Goal: Task Accomplishment & Management: Use online tool/utility

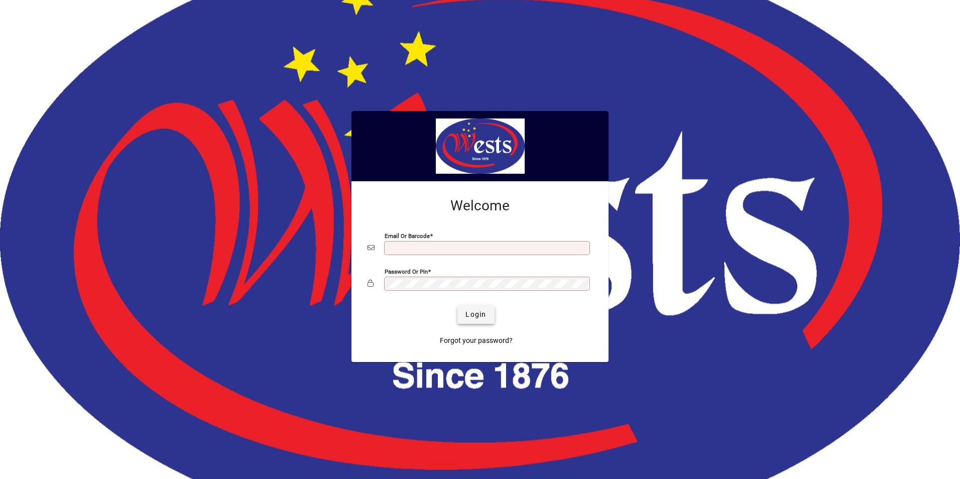
type input "**********"
click at [478, 316] on span "Login" at bounding box center [475, 314] width 21 height 11
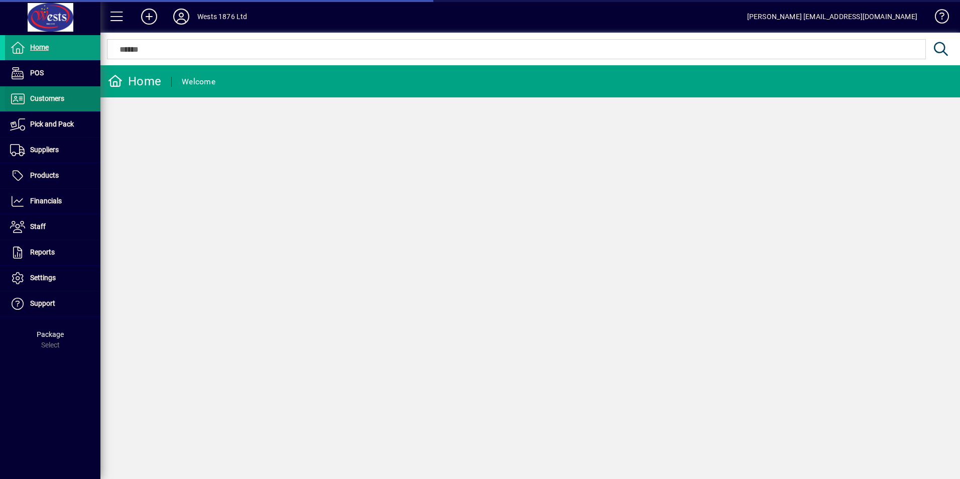
click at [31, 95] on span "Customers" at bounding box center [47, 98] width 34 height 8
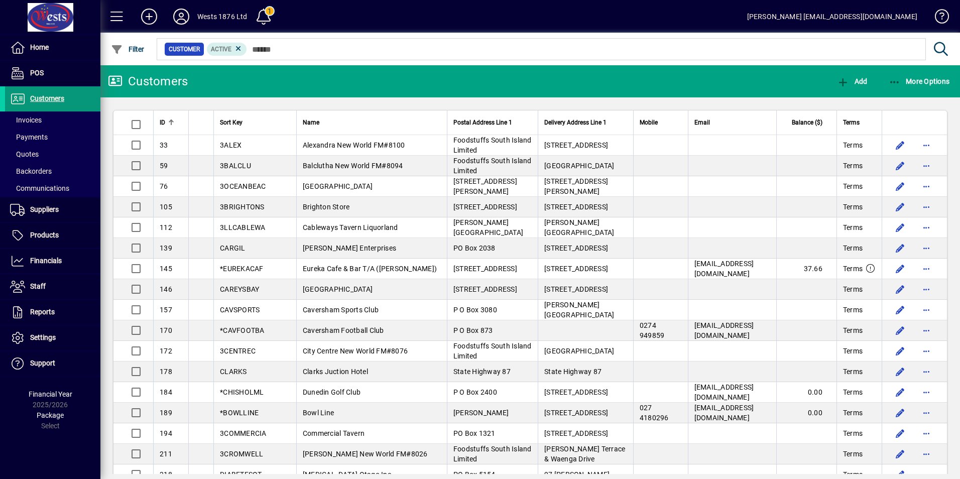
click at [47, 98] on span "Customers" at bounding box center [47, 98] width 34 height 8
click at [889, 86] on icon "button" at bounding box center [895, 82] width 13 height 10
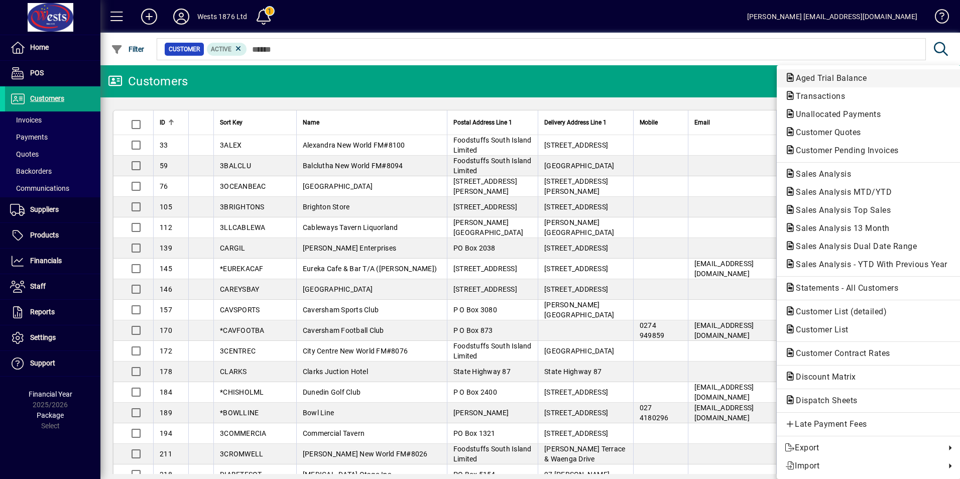
click at [825, 73] on span "Aged Trial Balance" at bounding box center [869, 78] width 168 height 12
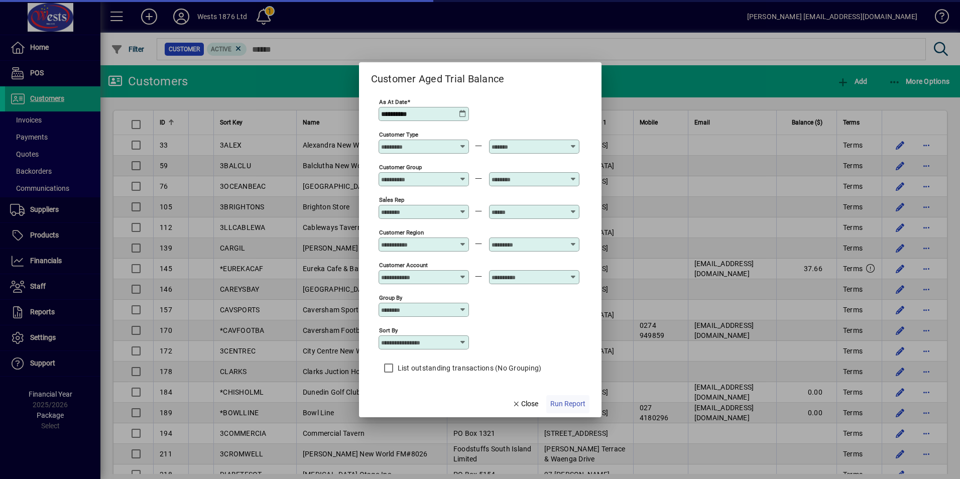
click at [567, 404] on span "Run Report" at bounding box center [567, 404] width 35 height 11
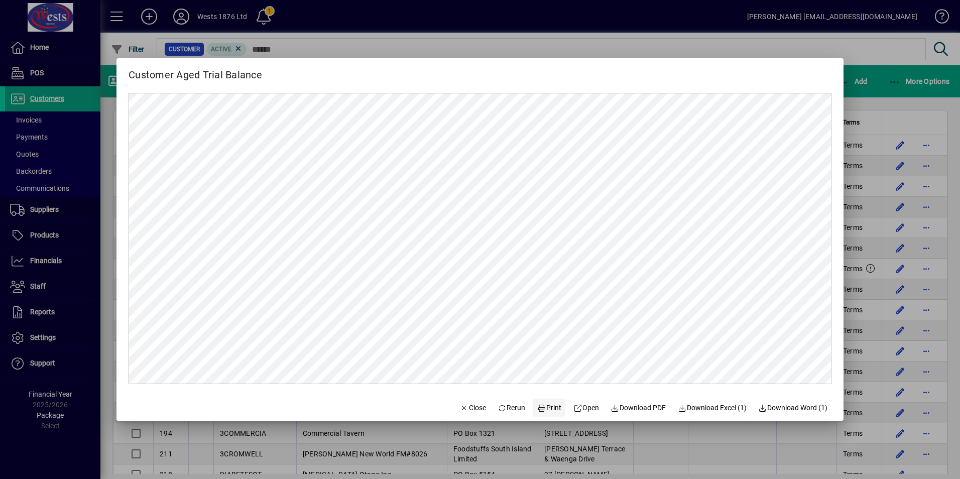
click at [543, 408] on span "Print" at bounding box center [549, 408] width 24 height 11
click at [464, 397] on span "button" at bounding box center [473, 408] width 34 height 24
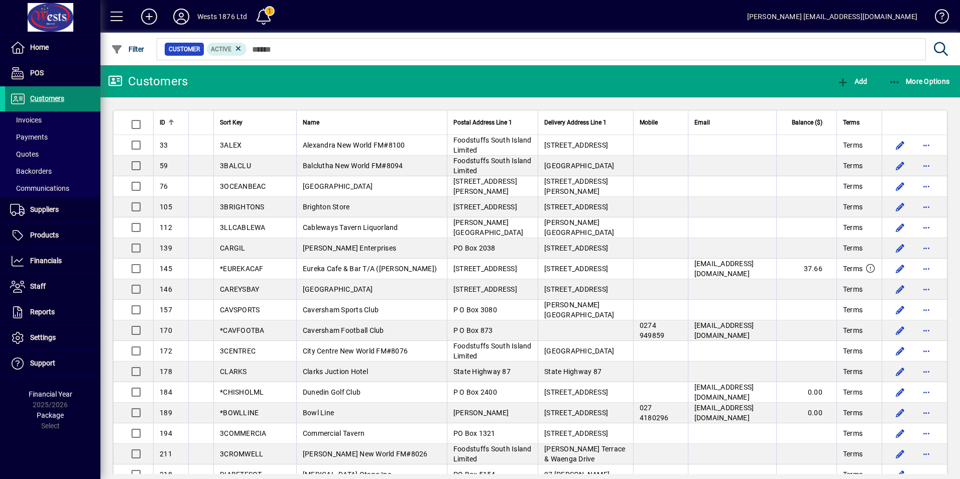
click at [54, 98] on span "Customers" at bounding box center [47, 98] width 34 height 8
